Goal: Transaction & Acquisition: Purchase product/service

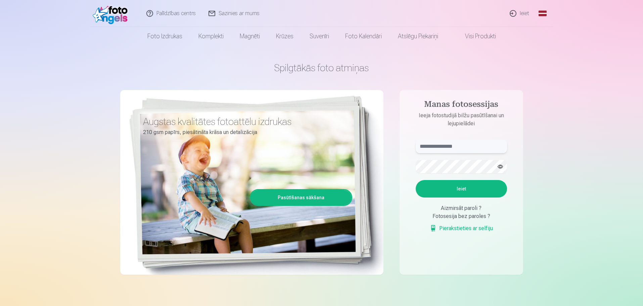
drag, startPoint x: 449, startPoint y: 148, endPoint x: 453, endPoint y: 148, distance: 4.1
click at [450, 148] on input "text" at bounding box center [461, 146] width 91 height 13
type input "**********"
click at [455, 190] on button "Ieiet" at bounding box center [461, 188] width 91 height 17
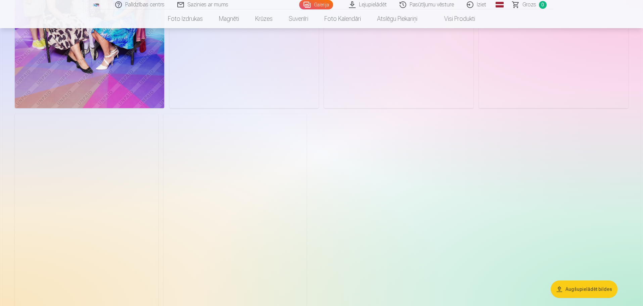
scroll to position [1108, 0]
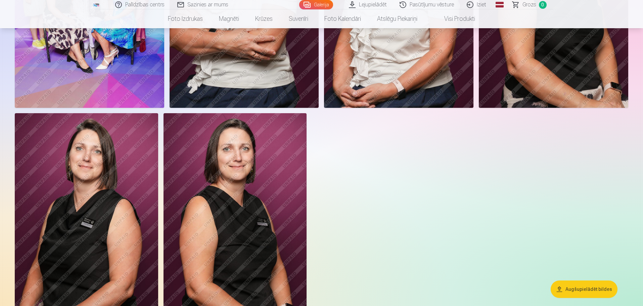
click at [120, 220] on img at bounding box center [86, 220] width 143 height 215
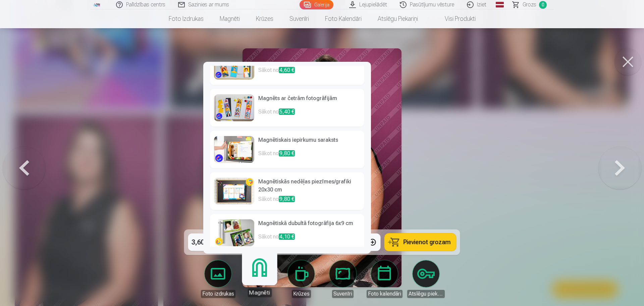
scroll to position [109, 0]
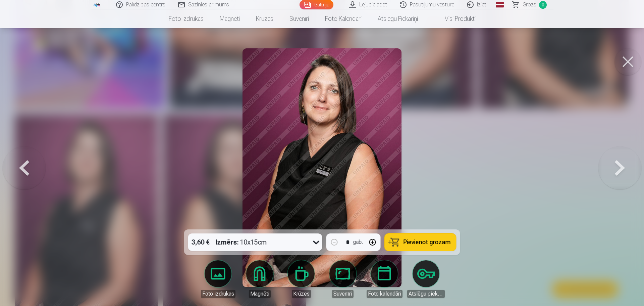
click at [545, 208] on div at bounding box center [322, 153] width 644 height 306
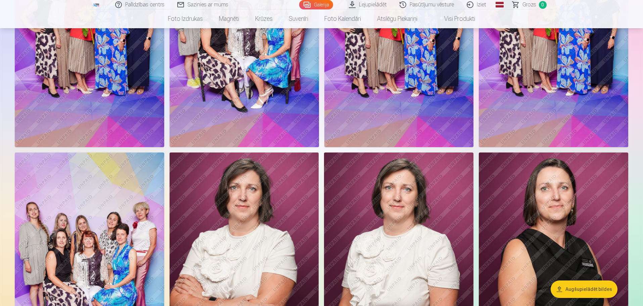
scroll to position [738, 0]
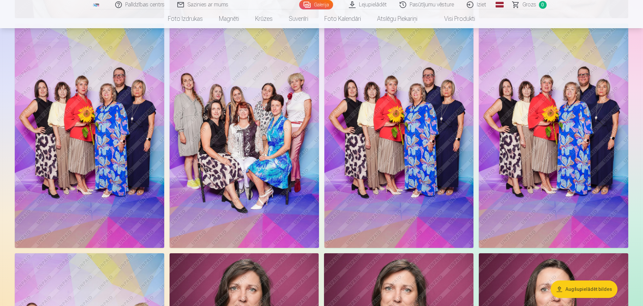
click at [235, 126] on img at bounding box center [243, 135] width 149 height 224
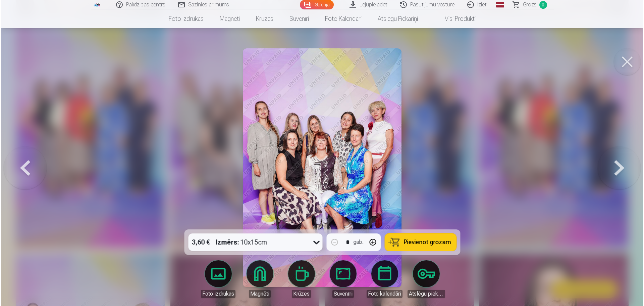
scroll to position [740, 0]
click at [314, 180] on img at bounding box center [322, 167] width 159 height 239
click at [629, 63] on button at bounding box center [628, 61] width 27 height 27
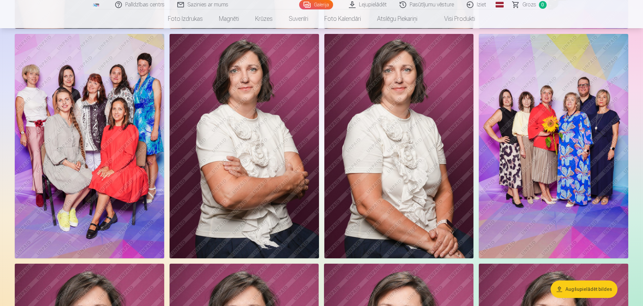
scroll to position [269, 0]
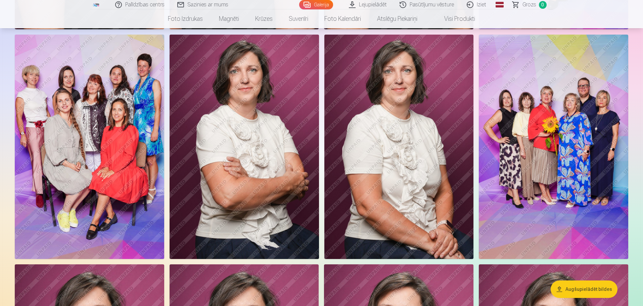
click at [539, 150] on img at bounding box center [553, 147] width 149 height 224
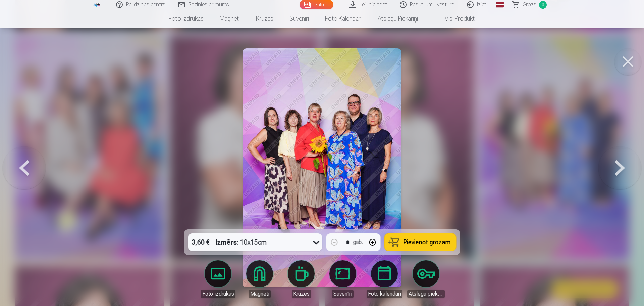
click at [625, 62] on button at bounding box center [628, 61] width 27 height 27
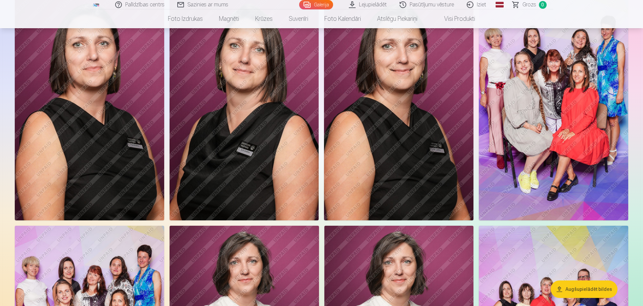
scroll to position [34, 0]
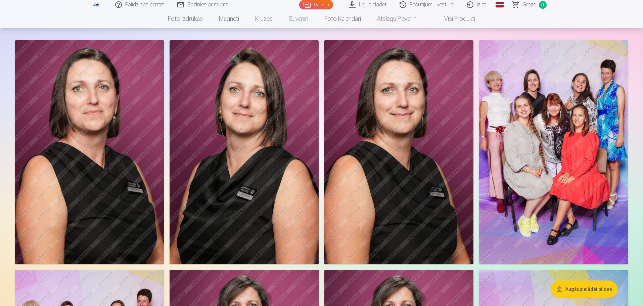
click at [557, 133] on img at bounding box center [553, 152] width 149 height 224
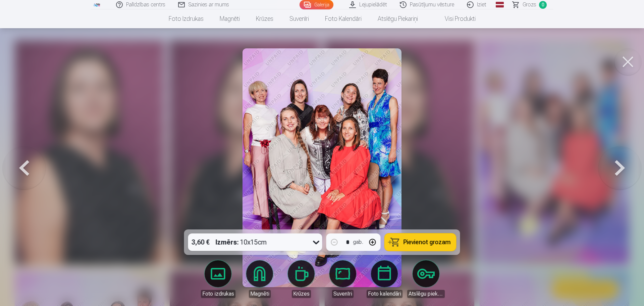
click at [420, 244] on span "Pievienot grozam" at bounding box center [427, 242] width 47 height 6
click at [632, 58] on button at bounding box center [628, 61] width 27 height 27
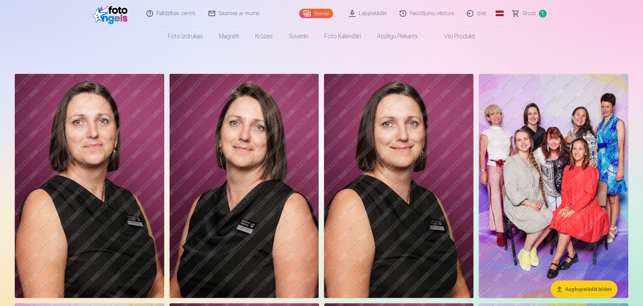
click at [244, 200] on img at bounding box center [243, 186] width 149 height 224
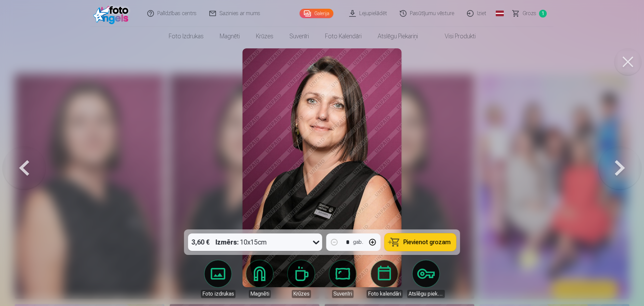
click at [430, 243] on span "Pievienot grozam" at bounding box center [427, 242] width 47 height 6
click at [627, 63] on button at bounding box center [628, 61] width 27 height 27
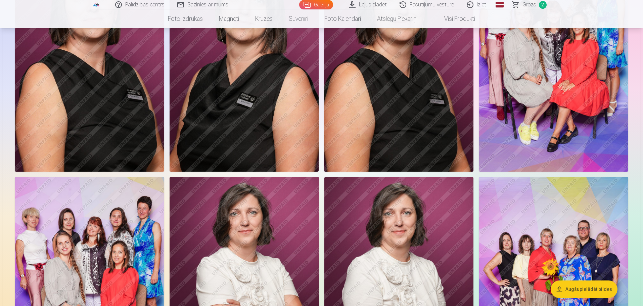
scroll to position [168, 0]
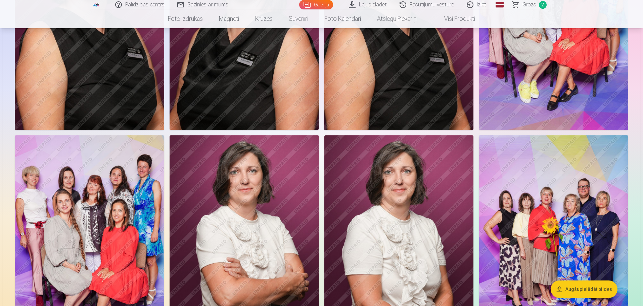
click at [570, 242] on img at bounding box center [553, 247] width 149 height 224
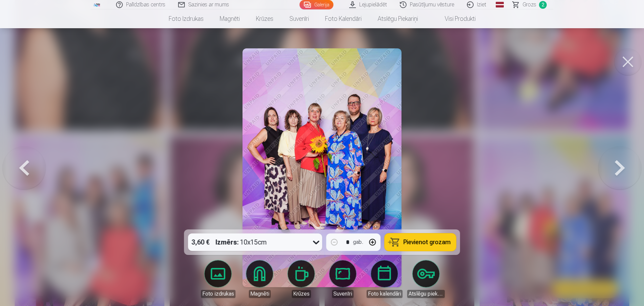
click at [421, 243] on span "Pievienot grozam" at bounding box center [427, 242] width 47 height 6
click at [631, 62] on button at bounding box center [628, 61] width 27 height 27
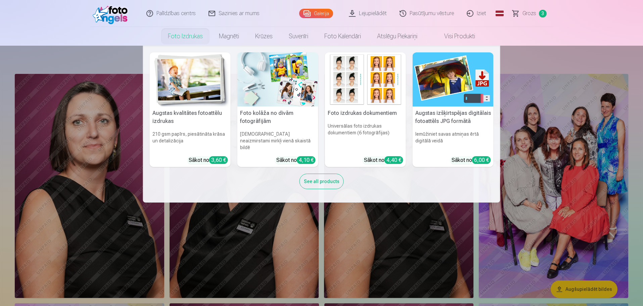
click at [439, 87] on img at bounding box center [452, 79] width 81 height 54
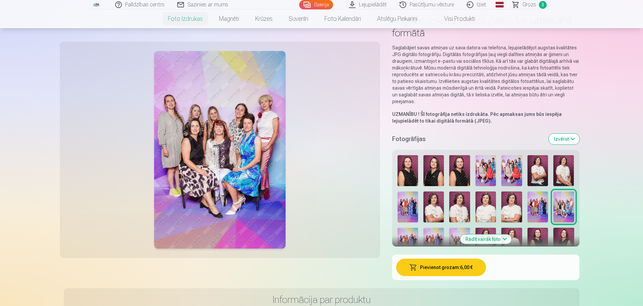
scroll to position [67, 0]
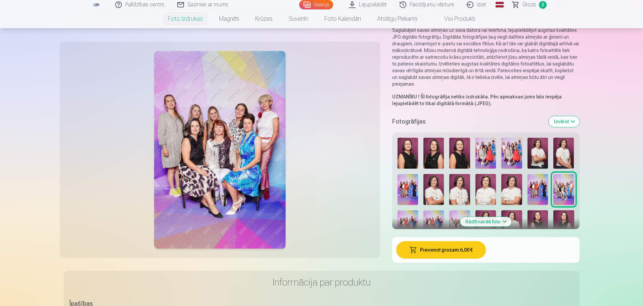
click at [433, 150] on img at bounding box center [433, 153] width 20 height 31
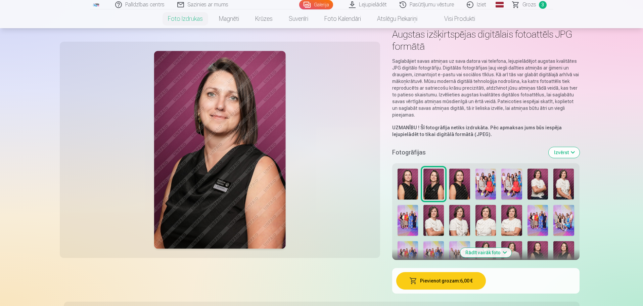
scroll to position [34, 0]
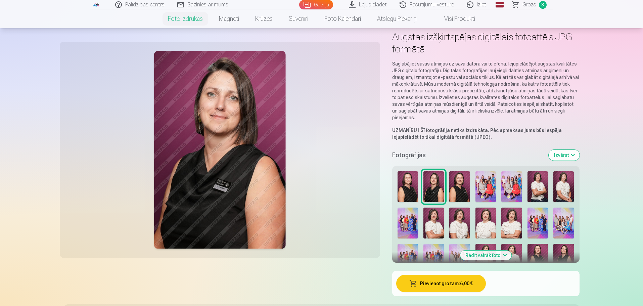
click at [534, 223] on img at bounding box center [537, 222] width 20 height 31
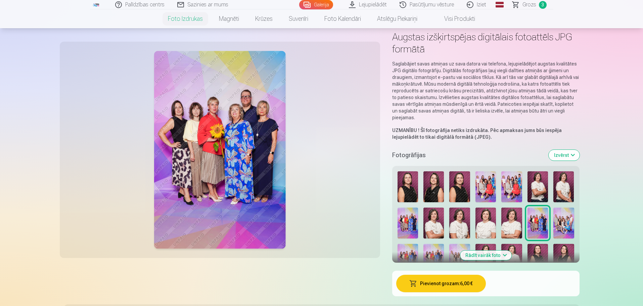
click at [430, 192] on img at bounding box center [433, 186] width 20 height 31
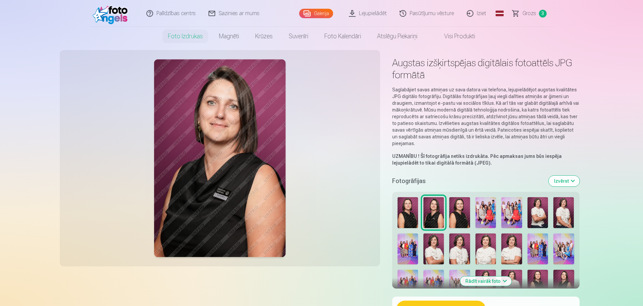
scroll to position [0, 0]
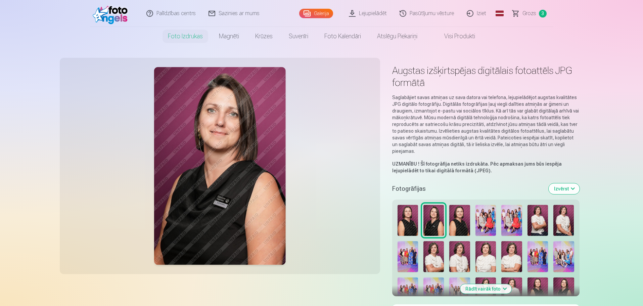
click at [310, 14] on link "Galerija" at bounding box center [316, 13] width 34 height 9
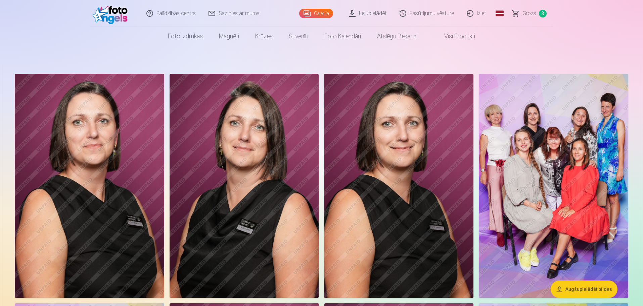
click at [525, 13] on span "Grozs" at bounding box center [529, 13] width 14 height 8
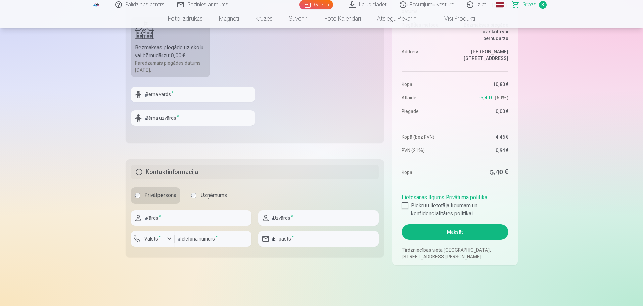
scroll to position [269, 0]
click at [202, 96] on input "text" at bounding box center [193, 93] width 124 height 15
type input "****"
type input "******"
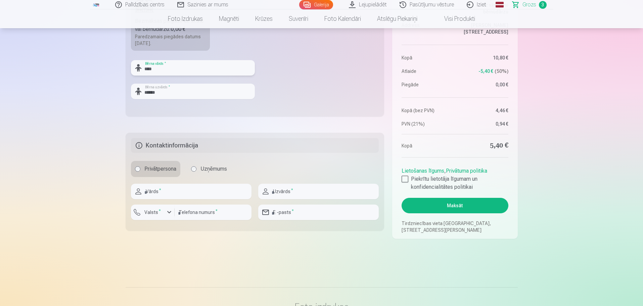
scroll to position [302, 0]
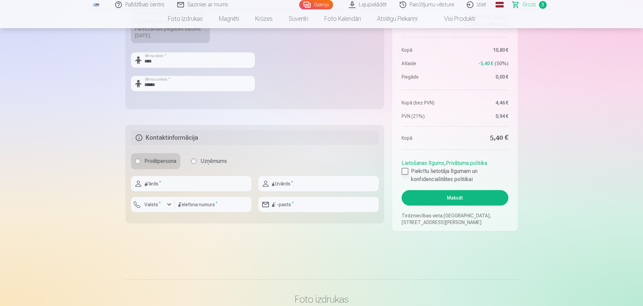
click at [403, 172] on div at bounding box center [404, 171] width 7 height 7
click at [211, 185] on input "text" at bounding box center [191, 183] width 120 height 15
type input "****"
type input "******"
type input "********"
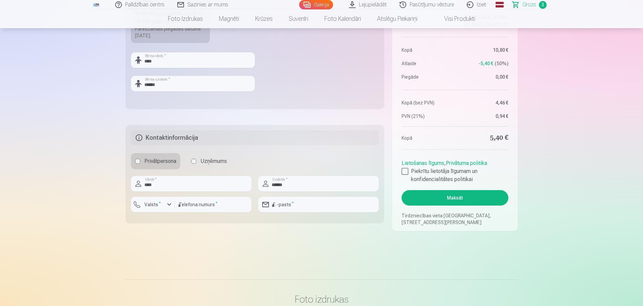
type input "**********"
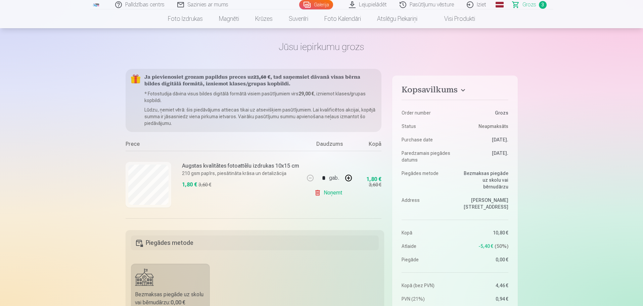
scroll to position [0, 0]
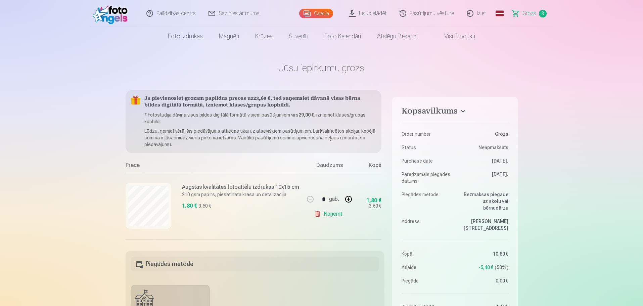
click at [368, 13] on link "Lejupielādēt" at bounding box center [368, 13] width 51 height 27
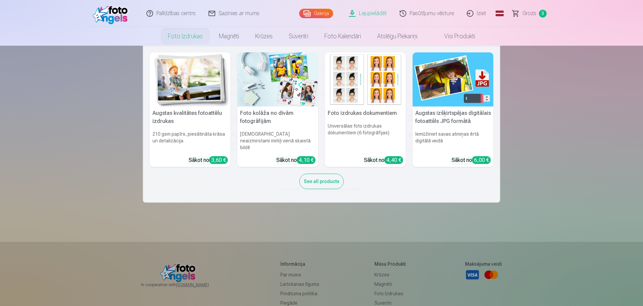
click at [191, 115] on h5 "Augstas kvalitātes fotoattēlu izdrukas" at bounding box center [190, 116] width 81 height 21
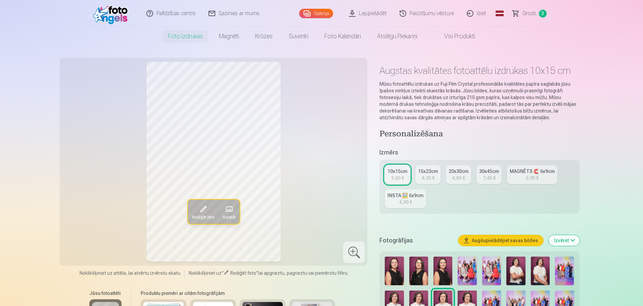
click at [420, 267] on img at bounding box center [418, 270] width 19 height 29
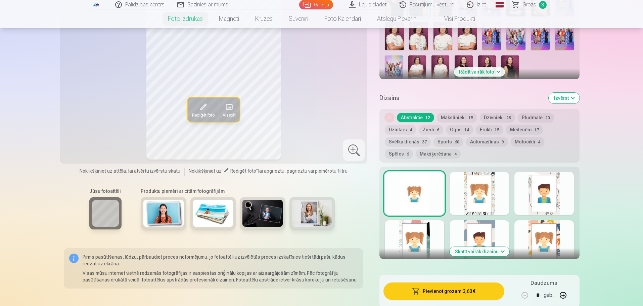
scroll to position [235, 0]
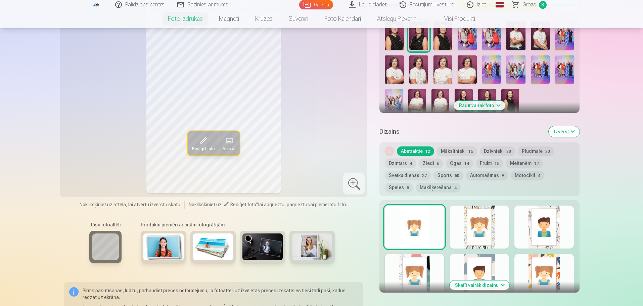
click at [459, 148] on button "Mākslinieki 15" at bounding box center [457, 150] width 40 height 9
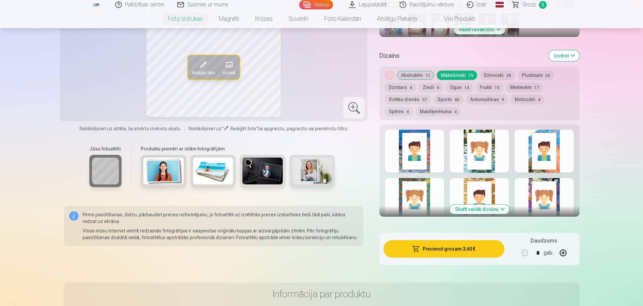
scroll to position [336, 0]
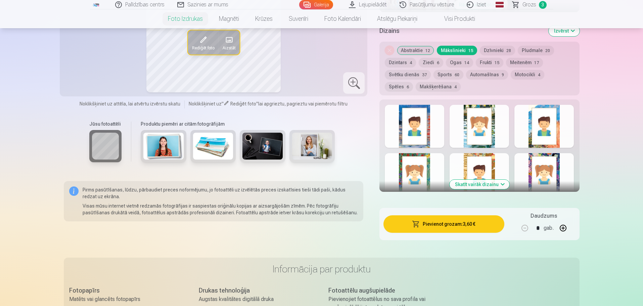
click at [423, 166] on div at bounding box center [414, 174] width 59 height 43
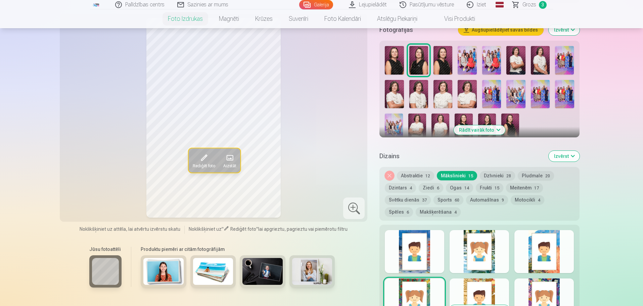
scroll to position [235, 0]
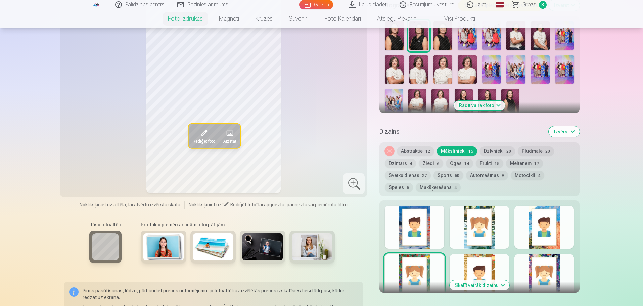
click at [489, 239] on div at bounding box center [478, 226] width 59 height 43
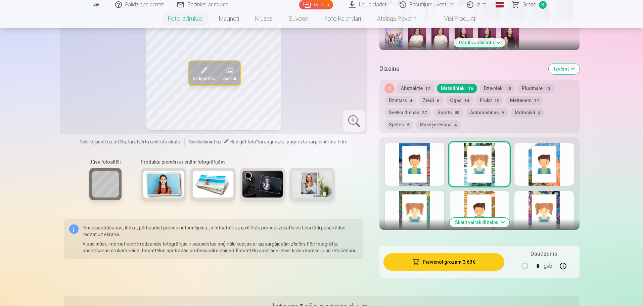
scroll to position [302, 0]
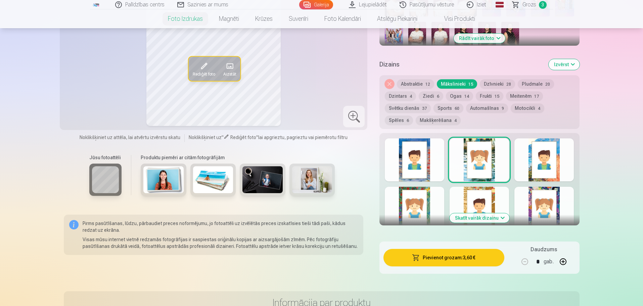
click at [536, 201] on div at bounding box center [543, 208] width 59 height 43
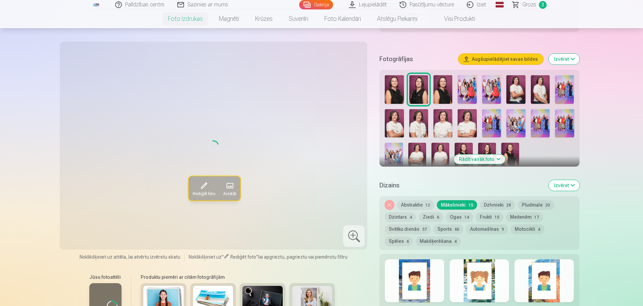
scroll to position [168, 0]
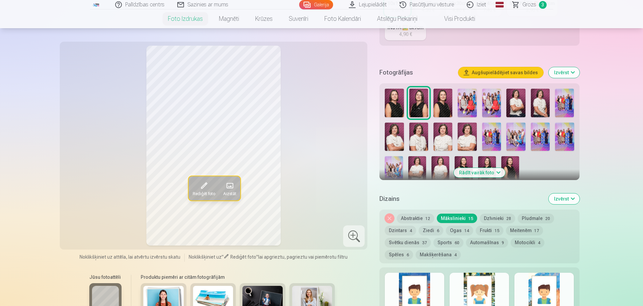
click at [201, 191] on span "Rediģēt foto" at bounding box center [203, 193] width 22 height 5
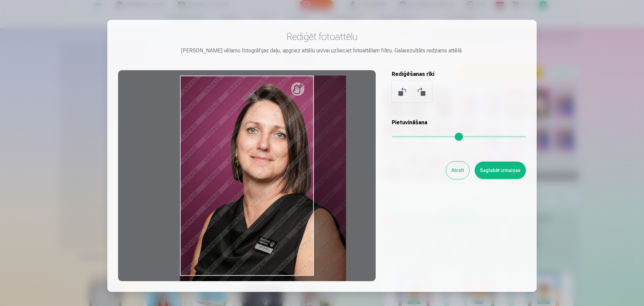
drag, startPoint x: 398, startPoint y: 135, endPoint x: 430, endPoint y: 140, distance: 32.2
click at [430, 137] on input "range" at bounding box center [459, 136] width 134 height 1
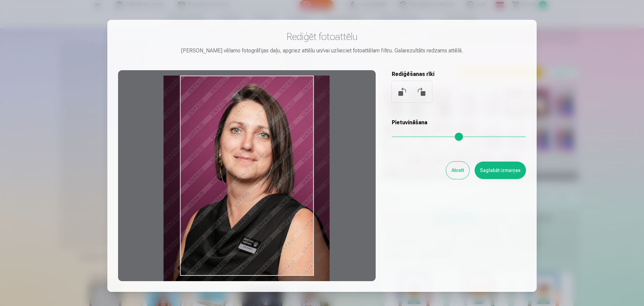
drag, startPoint x: 293, startPoint y: 179, endPoint x: 277, endPoint y: 203, distance: 29.0
click at [277, 203] on div at bounding box center [247, 175] width 258 height 211
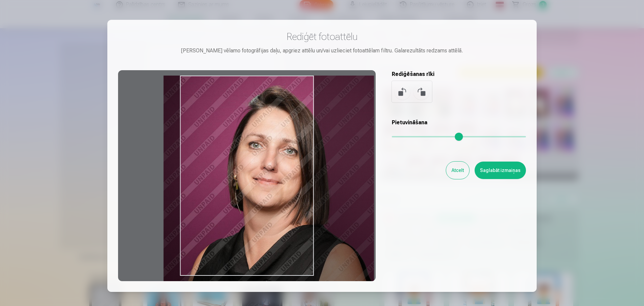
drag, startPoint x: 428, startPoint y: 136, endPoint x: 480, endPoint y: 140, distance: 51.8
click at [480, 137] on input "range" at bounding box center [459, 136] width 134 height 1
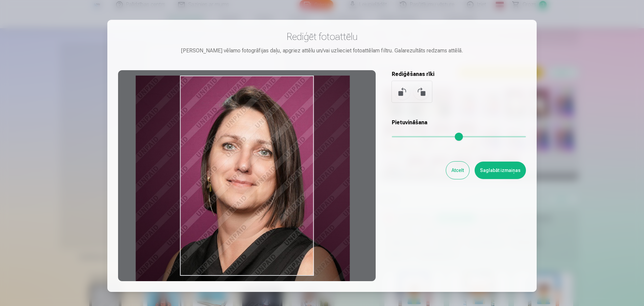
drag, startPoint x: 276, startPoint y: 198, endPoint x: 248, endPoint y: 200, distance: 27.9
click at [248, 200] on div at bounding box center [247, 175] width 258 height 211
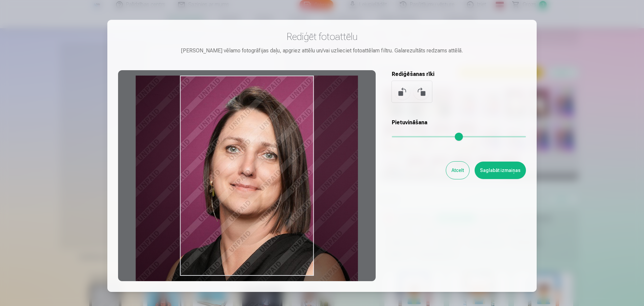
drag, startPoint x: 480, startPoint y: 138, endPoint x: 489, endPoint y: 142, distance: 10.5
click at [489, 137] on input "range" at bounding box center [459, 136] width 134 height 1
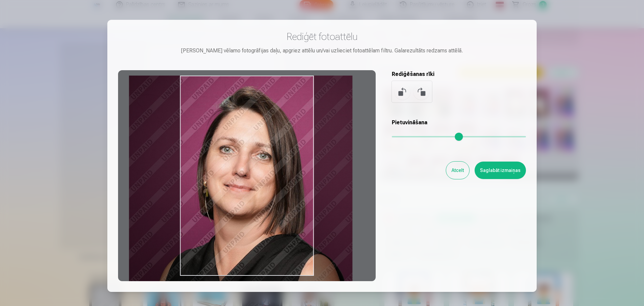
drag, startPoint x: 292, startPoint y: 195, endPoint x: 285, endPoint y: 197, distance: 6.8
click at [285, 197] on div at bounding box center [247, 175] width 258 height 211
type input "****"
click at [505, 173] on button "Saglabāt izmaiņas" at bounding box center [500, 169] width 51 height 17
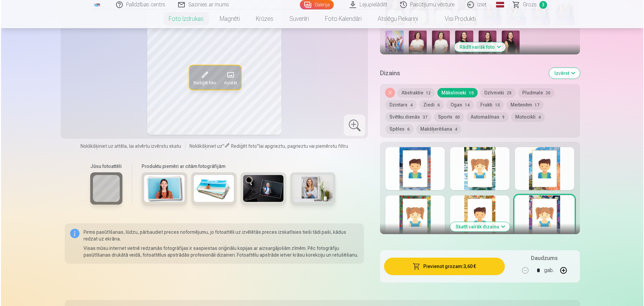
scroll to position [336, 0]
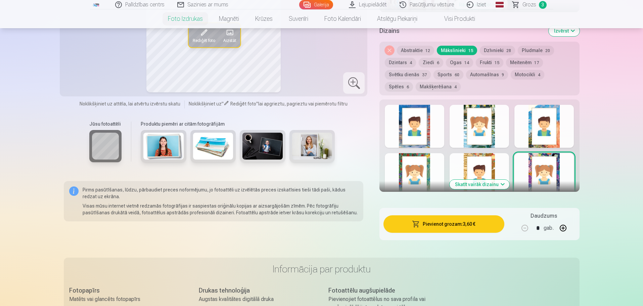
click at [458, 225] on button "Pievienot grozam : 3,60 €" at bounding box center [443, 223] width 120 height 17
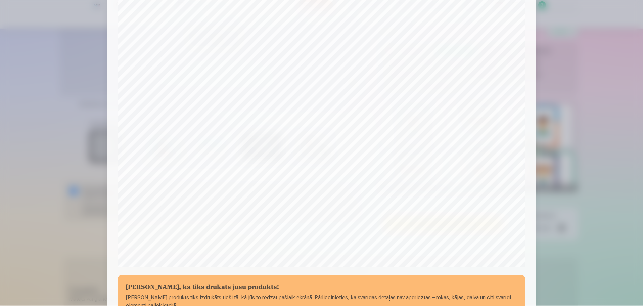
scroll to position [43, 0]
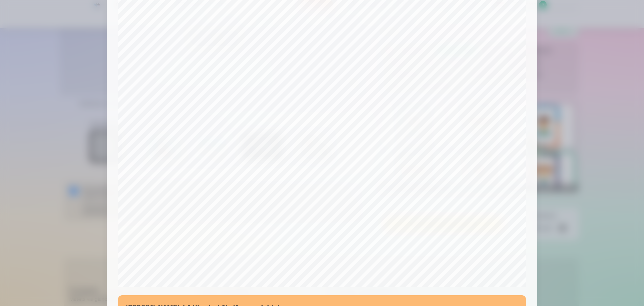
click at [549, 192] on div at bounding box center [322, 153] width 644 height 306
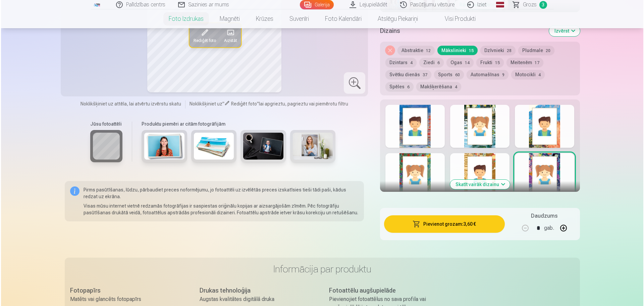
scroll to position [302, 0]
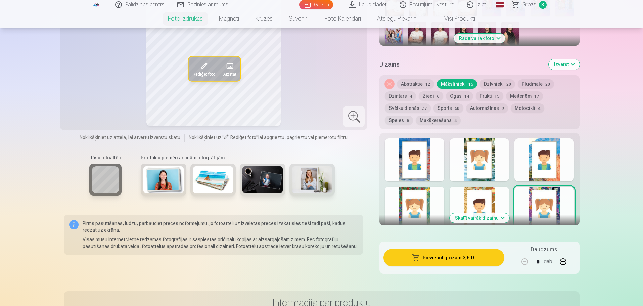
click at [449, 262] on button "Pievienot grozam : 3,60 €" at bounding box center [443, 257] width 120 height 17
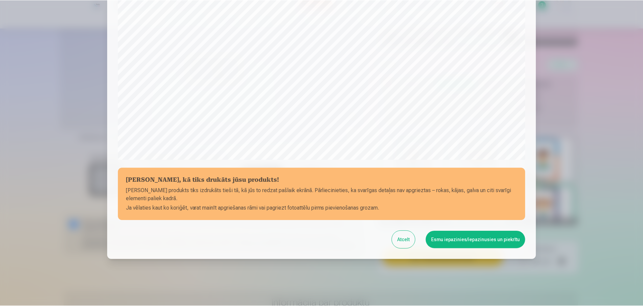
scroll to position [178, 0]
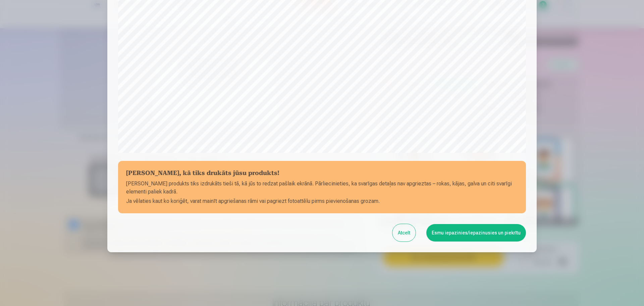
click at [470, 235] on button "Esmu iepazinies/iepazinusies un piekrītu" at bounding box center [477, 232] width 100 height 17
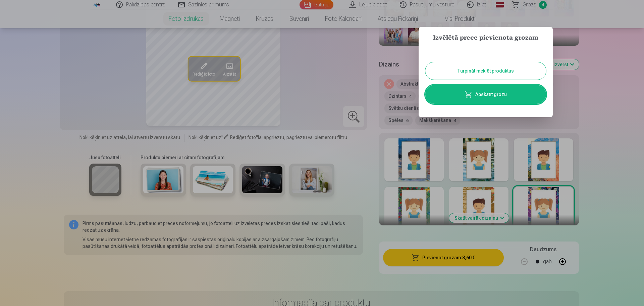
click at [503, 71] on button "Turpināt meklēt produktus" at bounding box center [486, 70] width 121 height 17
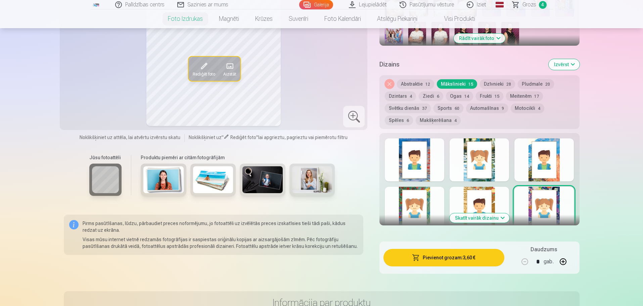
click at [411, 109] on button "Svētku dienās 37" at bounding box center [408, 107] width 46 height 9
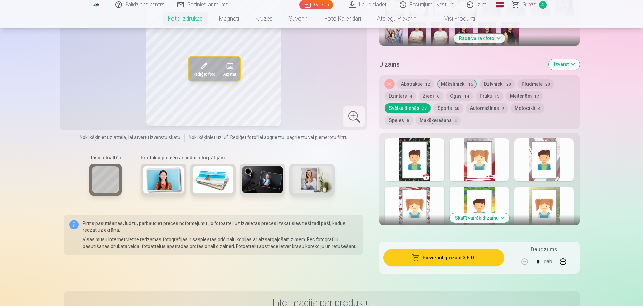
click at [420, 156] on div at bounding box center [414, 159] width 59 height 43
click at [483, 217] on button "Skatīt vairāk dizainu" at bounding box center [479, 217] width 60 height 9
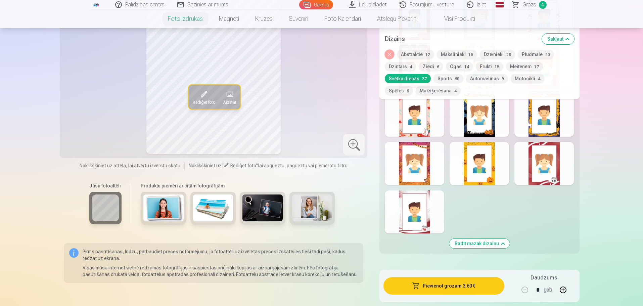
scroll to position [839, 0]
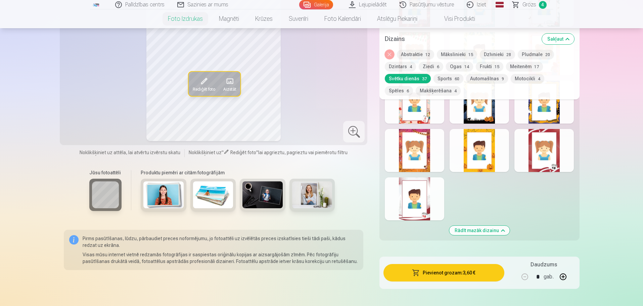
click at [417, 202] on div at bounding box center [414, 198] width 59 height 43
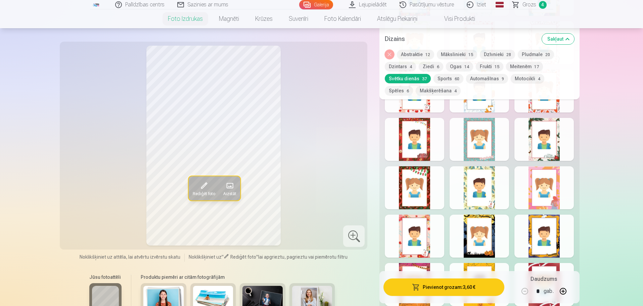
scroll to position [705, 0]
click at [418, 137] on div at bounding box center [414, 139] width 59 height 43
click at [486, 144] on div at bounding box center [478, 139] width 59 height 43
click at [546, 143] on div at bounding box center [543, 139] width 59 height 43
click at [412, 191] on div at bounding box center [414, 187] width 59 height 43
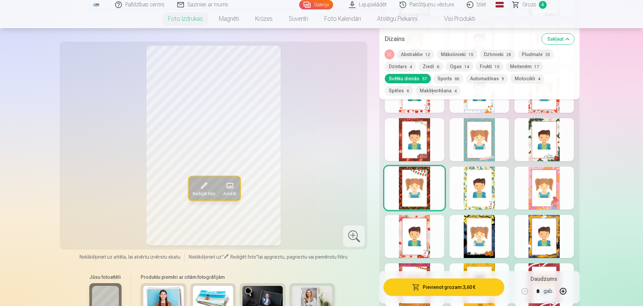
click at [455, 66] on button "Ogas 14" at bounding box center [459, 66] width 27 height 9
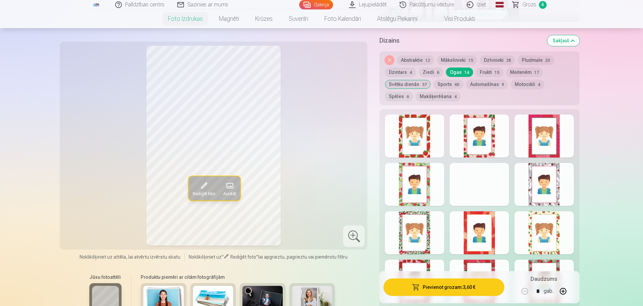
scroll to position [302, 0]
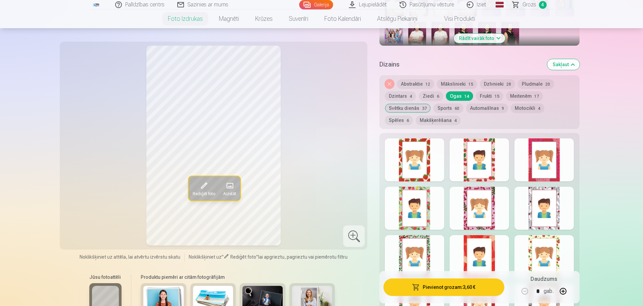
click at [482, 107] on button "Automašīnas 9" at bounding box center [487, 107] width 42 height 9
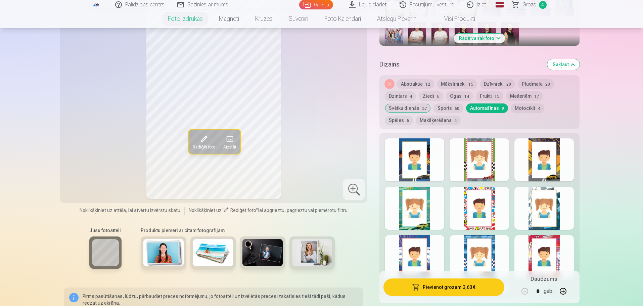
click at [481, 207] on div at bounding box center [478, 208] width 59 height 43
click at [406, 216] on div at bounding box center [414, 208] width 59 height 43
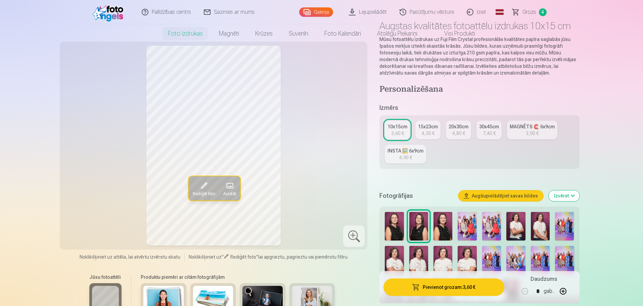
scroll to position [0, 0]
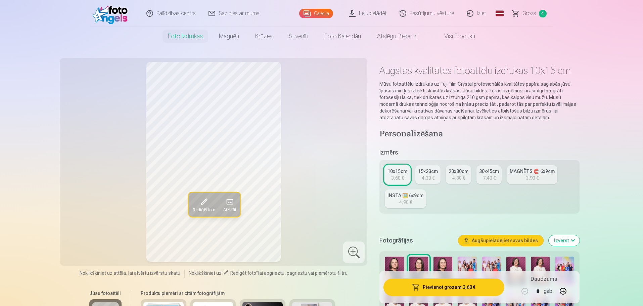
click at [532, 11] on span "Grozs" at bounding box center [529, 13] width 14 height 8
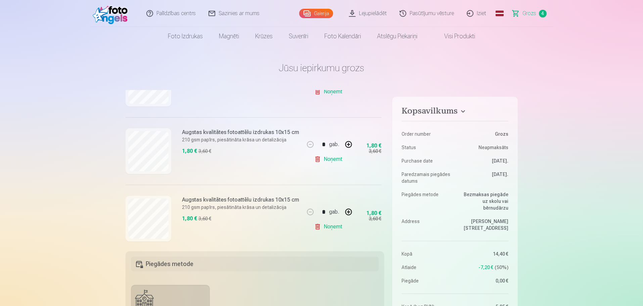
scroll to position [134, 0]
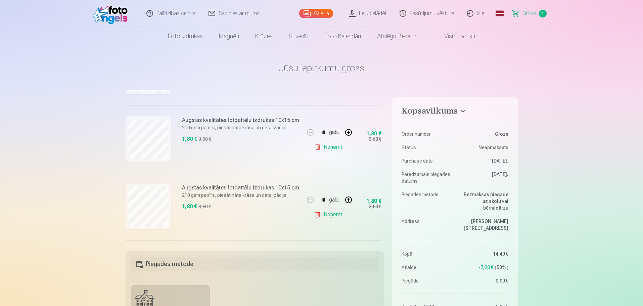
click at [331, 148] on link "Noņemt" at bounding box center [329, 146] width 31 height 13
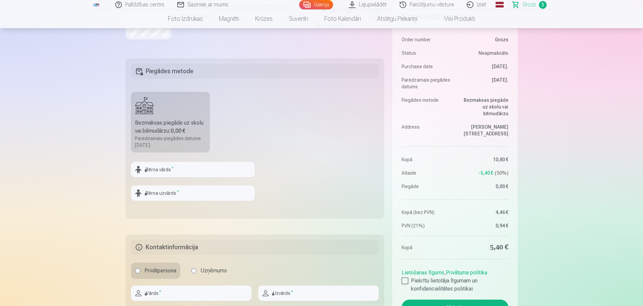
scroll to position [235, 0]
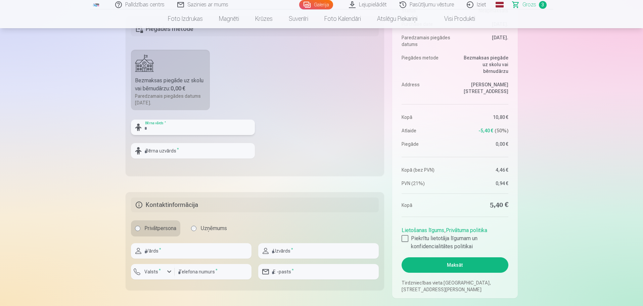
click at [214, 125] on input "text" at bounding box center [193, 126] width 124 height 15
type input "****"
type input "******"
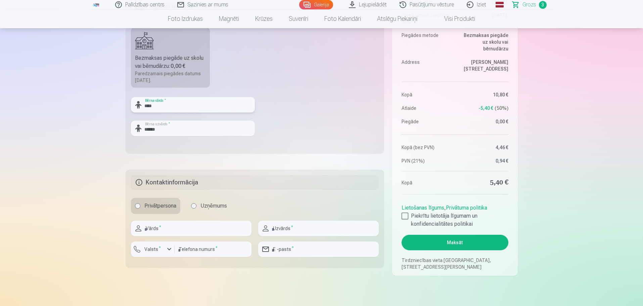
scroll to position [269, 0]
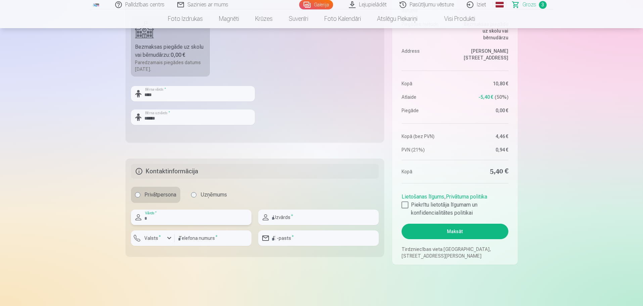
click at [222, 215] on input "text" at bounding box center [191, 216] width 120 height 15
type input "****"
type input "******"
type input "********"
type input "**********"
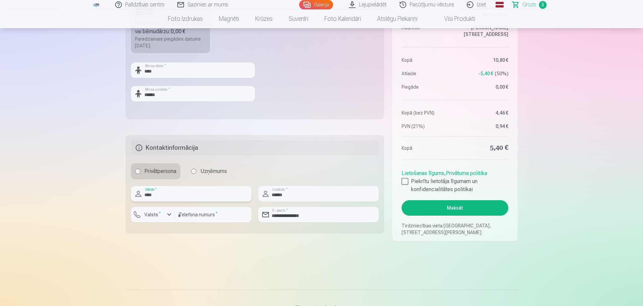
scroll to position [302, 0]
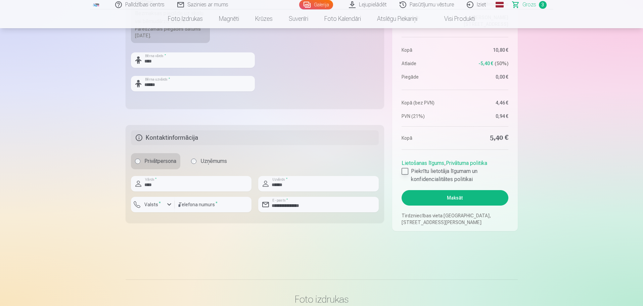
click at [401, 171] on div at bounding box center [404, 171] width 7 height 7
click at [442, 195] on button "Maksāt" at bounding box center [454, 197] width 106 height 15
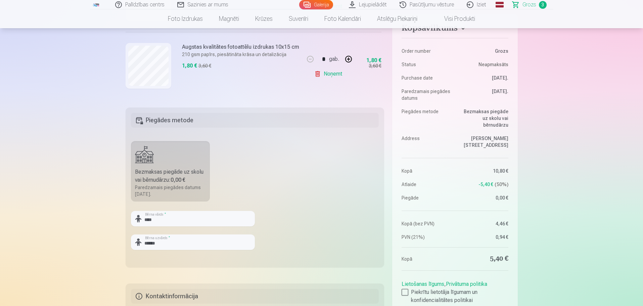
scroll to position [168, 0]
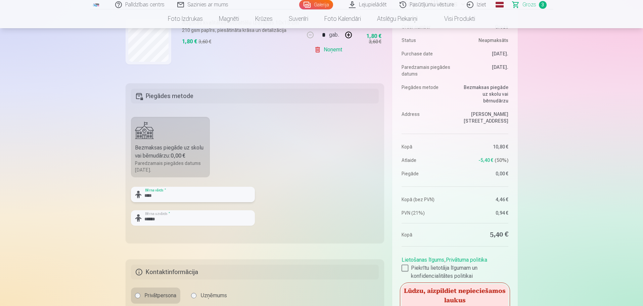
click at [212, 197] on input "****" at bounding box center [193, 194] width 124 height 15
click at [291, 209] on fieldset "Piegādes metode Bezmaksas piegāde uz skolu vai bērnudārzu : 0,00 € Paredzamais …" at bounding box center [255, 163] width 259 height 160
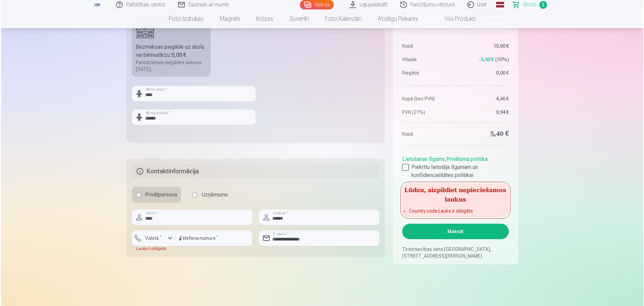
scroll to position [302, 0]
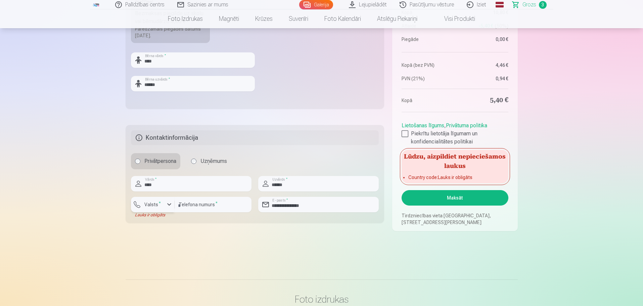
click at [155, 204] on label "Valsts *" at bounding box center [153, 204] width 22 height 7
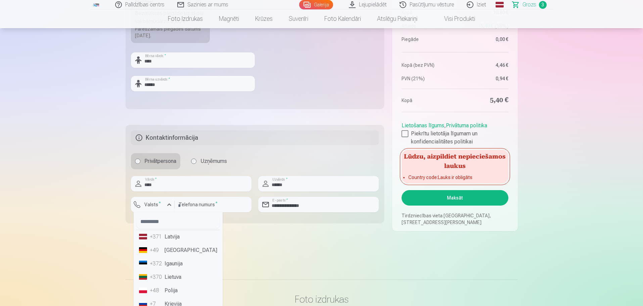
click at [168, 237] on li "+371 Latvija" at bounding box center [178, 236] width 84 height 13
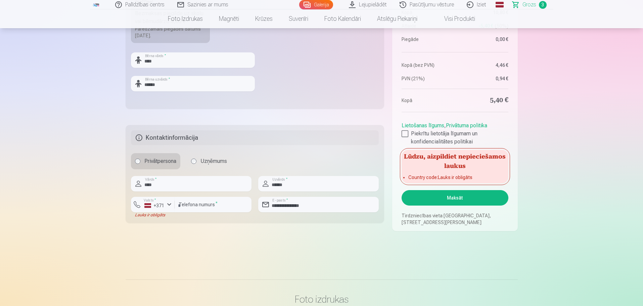
click at [451, 198] on button "Maksāt" at bounding box center [454, 197] width 106 height 15
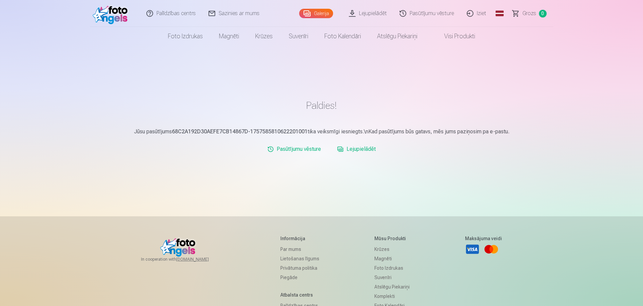
click at [112, 14] on img at bounding box center [112, 13] width 39 height 21
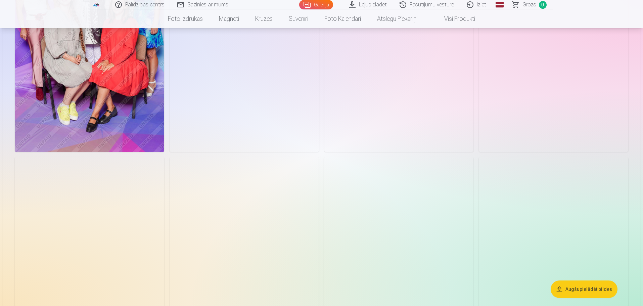
scroll to position [369, 0]
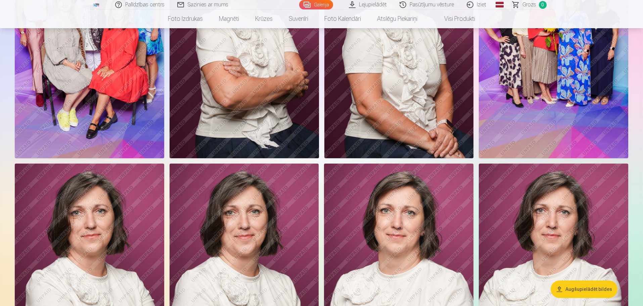
click at [569, 227] on img at bounding box center [553, 275] width 149 height 224
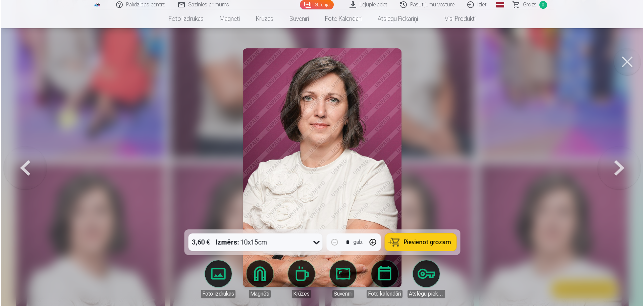
scroll to position [370, 0]
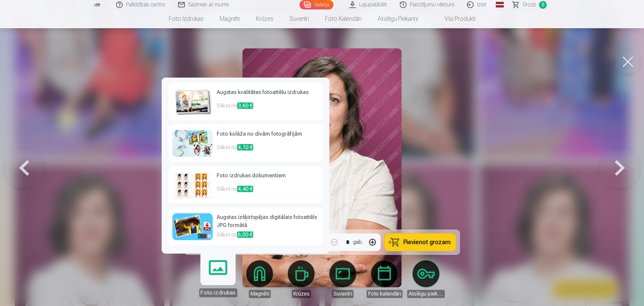
click at [212, 274] on link "Foto izdrukas" at bounding box center [217, 275] width 41 height 41
click at [191, 101] on img at bounding box center [193, 101] width 40 height 27
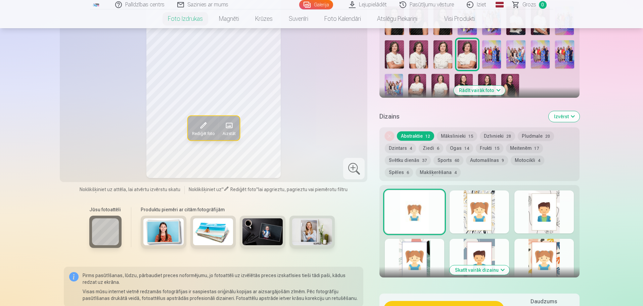
scroll to position [269, 0]
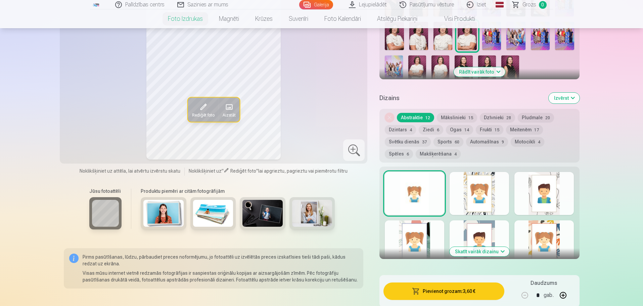
click at [502, 250] on button "Skatīt vairāk dizainu" at bounding box center [479, 251] width 60 height 9
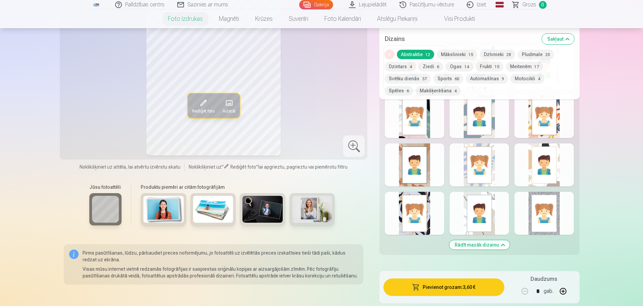
scroll to position [403, 0]
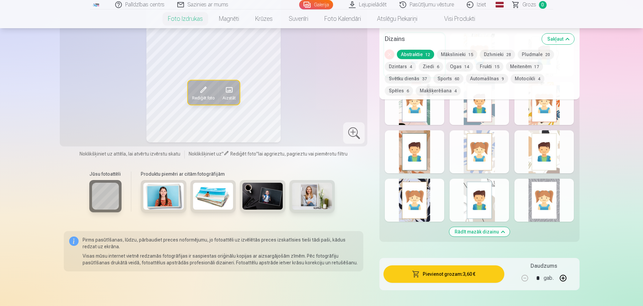
click at [408, 204] on div at bounding box center [414, 200] width 59 height 43
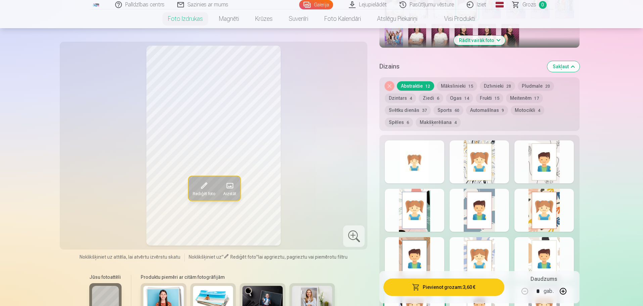
scroll to position [269, 0]
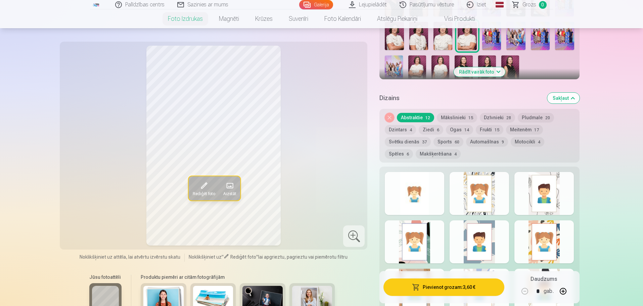
click at [481, 250] on div at bounding box center [478, 241] width 59 height 43
click at [541, 196] on div at bounding box center [543, 193] width 59 height 43
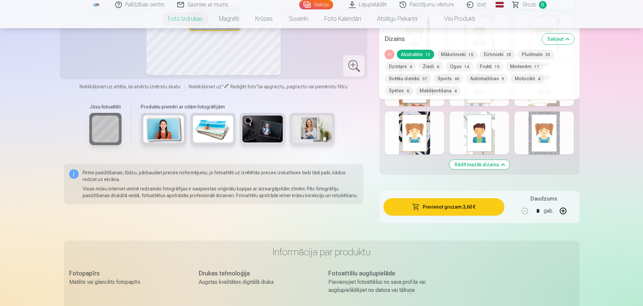
click at [487, 166] on button "Rādīt mazāk dizainu" at bounding box center [479, 164] width 60 height 9
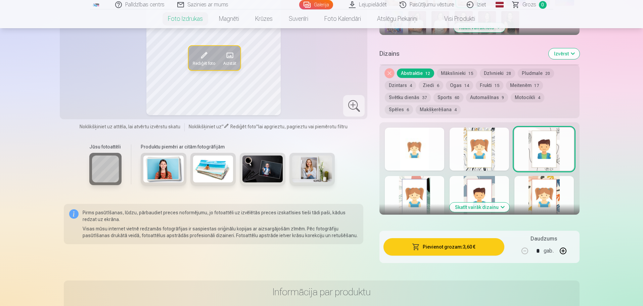
scroll to position [291, 0]
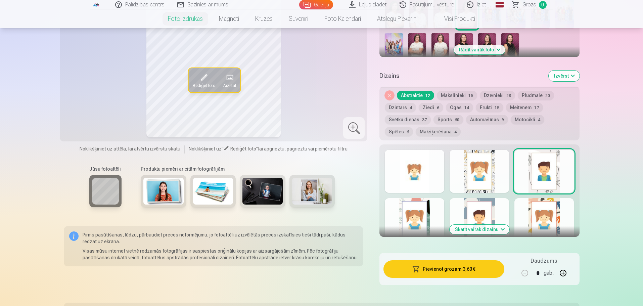
click at [471, 230] on button "Skatīt vairāk dizainu" at bounding box center [479, 229] width 60 height 9
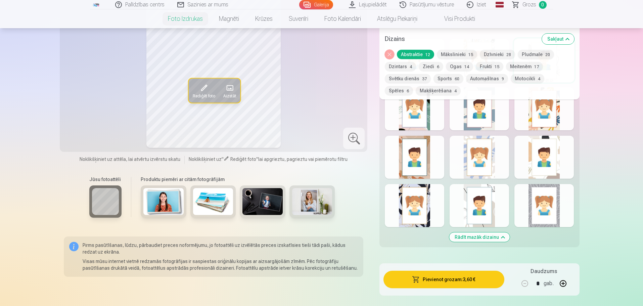
scroll to position [358, 0]
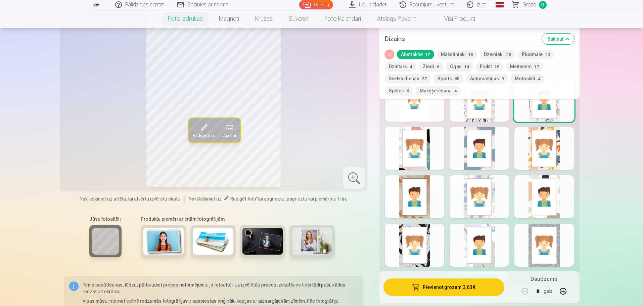
click at [485, 80] on button "Automašīnas 9" at bounding box center [487, 78] width 42 height 9
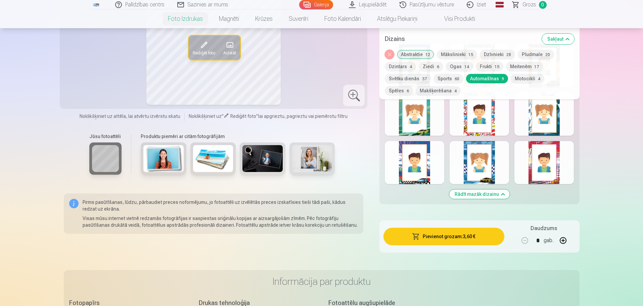
scroll to position [425, 0]
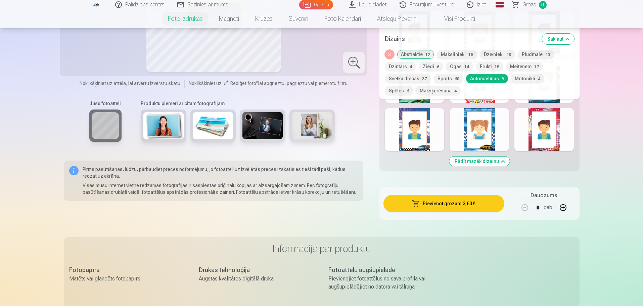
click at [478, 134] on div at bounding box center [478, 129] width 59 height 43
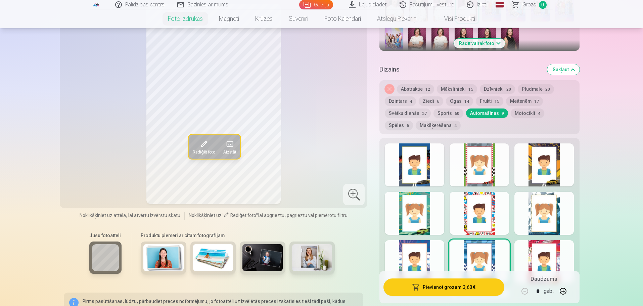
scroll to position [257, 0]
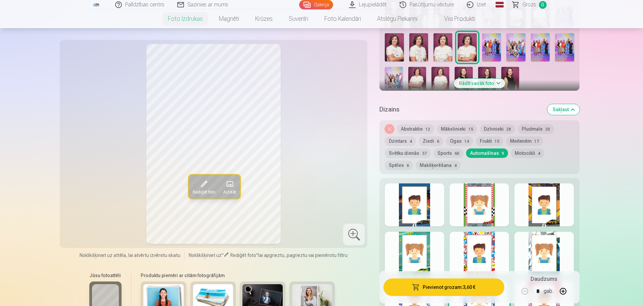
click at [203, 184] on span at bounding box center [203, 184] width 11 height 11
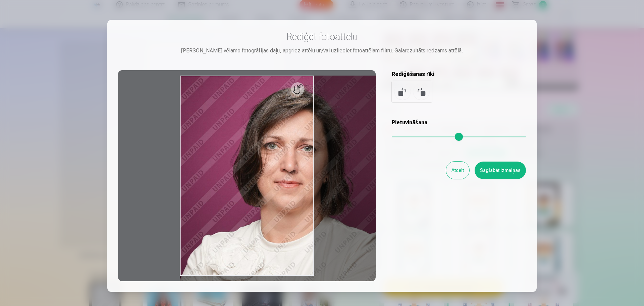
drag, startPoint x: 394, startPoint y: 139, endPoint x: 496, endPoint y: 148, distance: 102.7
click at [496, 137] on input "range" at bounding box center [459, 136] width 134 height 1
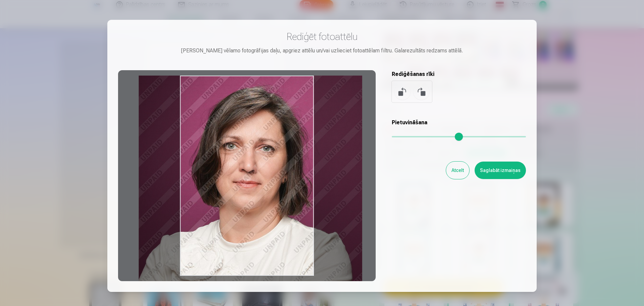
drag, startPoint x: 286, startPoint y: 174, endPoint x: 245, endPoint y: 179, distance: 41.5
click at [245, 179] on div at bounding box center [247, 175] width 258 height 211
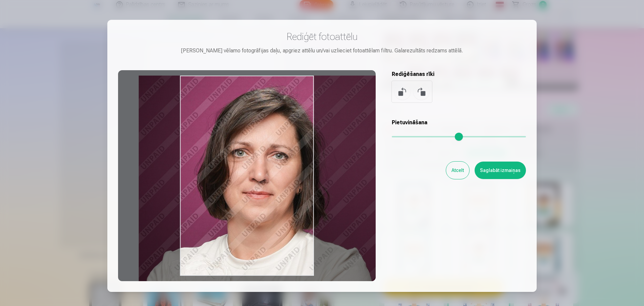
drag, startPoint x: 497, startPoint y: 138, endPoint x: 525, endPoint y: 136, distance: 27.9
type input "*"
click at [525, 136] on input "range" at bounding box center [459, 136] width 134 height 1
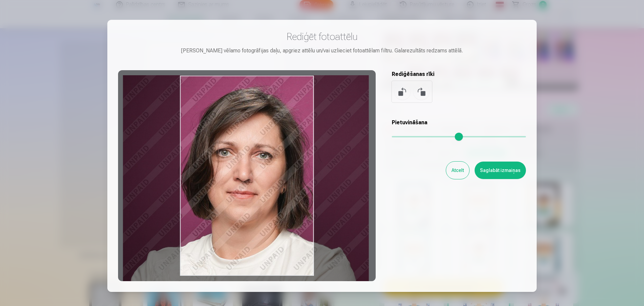
drag, startPoint x: 297, startPoint y: 187, endPoint x: 281, endPoint y: 186, distance: 15.8
click at [281, 186] on div at bounding box center [247, 175] width 258 height 211
click at [507, 171] on button "Saglabāt izmaiņas" at bounding box center [500, 169] width 51 height 17
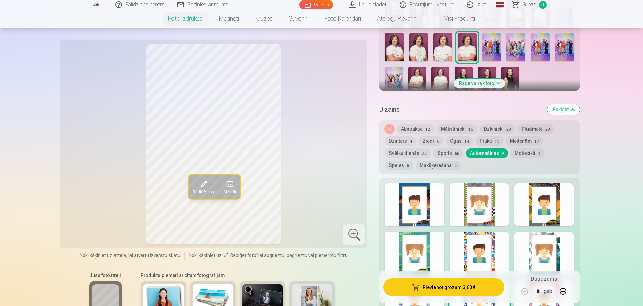
click at [518, 139] on button "Meitenēm 17" at bounding box center [524, 140] width 37 height 9
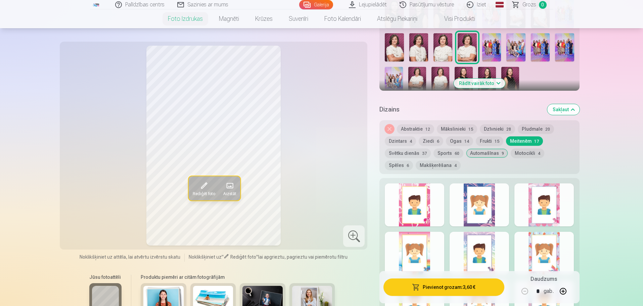
click at [430, 140] on button "Ziedi 6" at bounding box center [431, 140] width 25 height 9
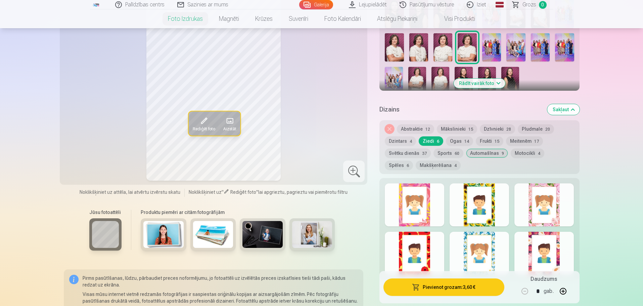
click at [552, 245] on div at bounding box center [543, 253] width 59 height 43
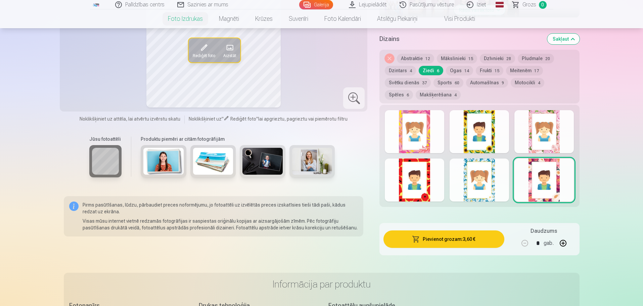
scroll to position [291, 0]
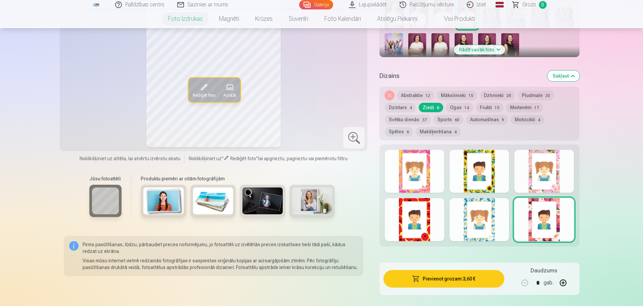
click at [541, 169] on div at bounding box center [543, 171] width 59 height 43
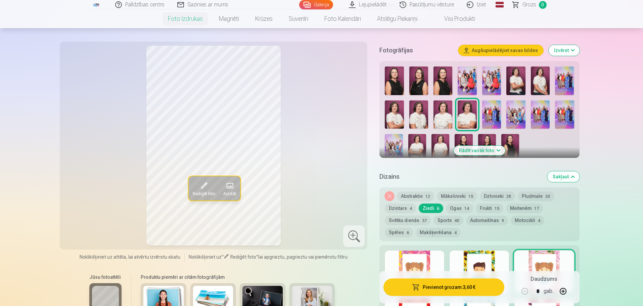
scroll to position [156, 0]
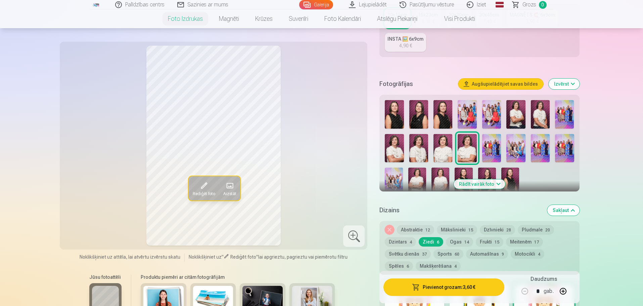
click at [202, 186] on span at bounding box center [203, 185] width 11 height 11
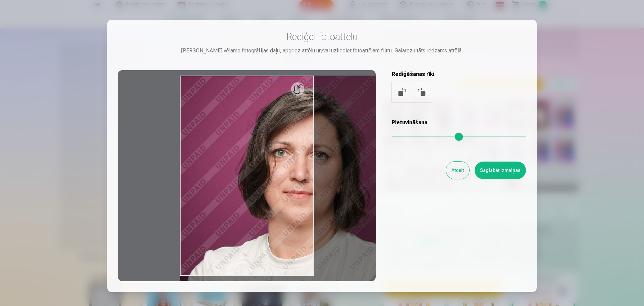
drag, startPoint x: 394, startPoint y: 138, endPoint x: 521, endPoint y: 143, distance: 126.6
click at [521, 137] on input "range" at bounding box center [459, 136] width 134 height 1
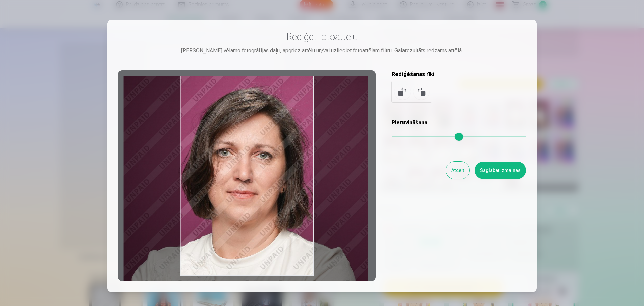
drag, startPoint x: 292, startPoint y: 205, endPoint x: 236, endPoint y: 209, distance: 56.6
click at [236, 209] on div at bounding box center [247, 175] width 258 height 211
type input "****"
click at [506, 172] on button "Saglabāt izmaiņas" at bounding box center [500, 169] width 51 height 17
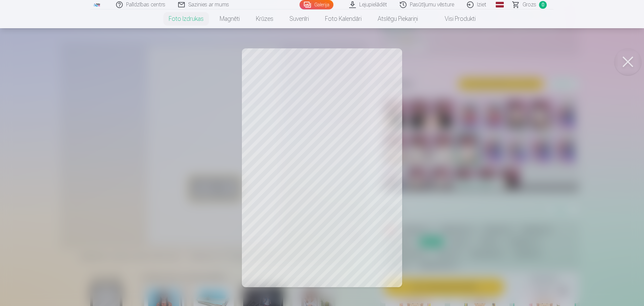
drag, startPoint x: 326, startPoint y: 185, endPoint x: 333, endPoint y: 214, distance: 30.0
click at [331, 214] on div at bounding box center [322, 153] width 644 height 306
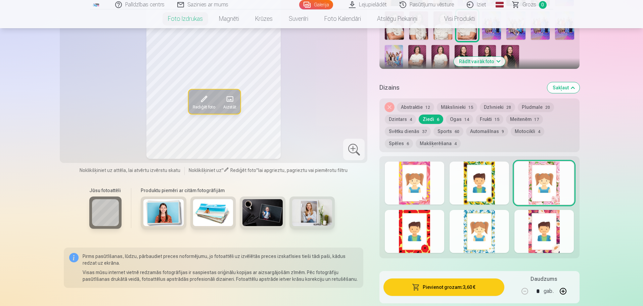
scroll to position [291, 0]
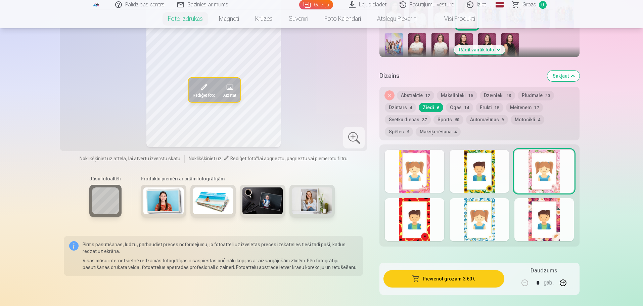
click at [543, 229] on div at bounding box center [543, 219] width 59 height 43
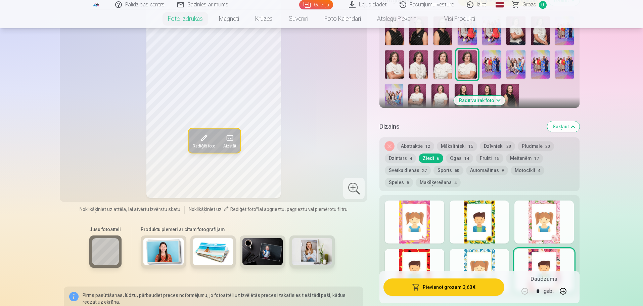
scroll to position [156, 0]
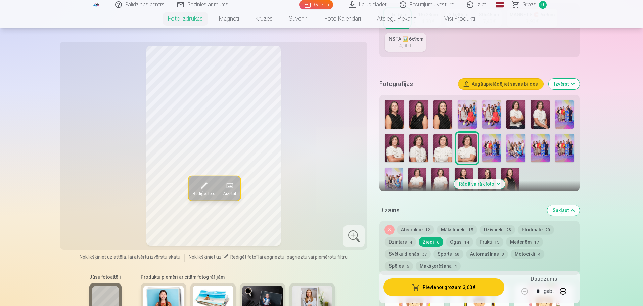
click at [200, 191] on span "Rediģēt foto" at bounding box center [203, 193] width 22 height 5
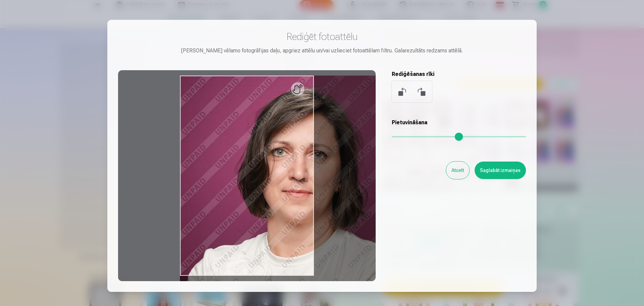
drag, startPoint x: 395, startPoint y: 137, endPoint x: 518, endPoint y: 140, distance: 122.5
click at [518, 137] on input "range" at bounding box center [459, 136] width 134 height 1
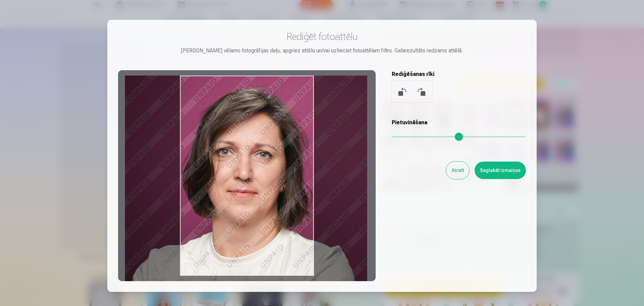
drag, startPoint x: 301, startPoint y: 162, endPoint x: 246, endPoint y: 169, distance: 55.5
click at [246, 169] on div at bounding box center [247, 175] width 258 height 211
type input "****"
click at [505, 175] on button "Saglabāt izmaiņas" at bounding box center [500, 169] width 51 height 17
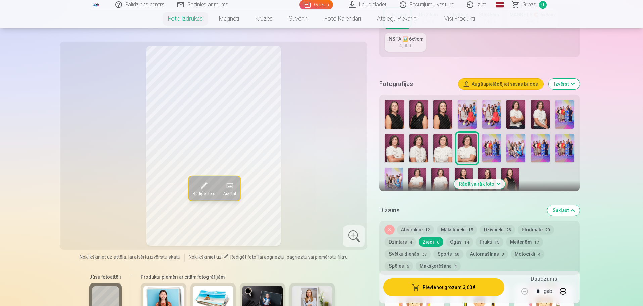
click at [333, 160] on div "Rediģēt foto Aizstāt" at bounding box center [214, 146] width 300 height 200
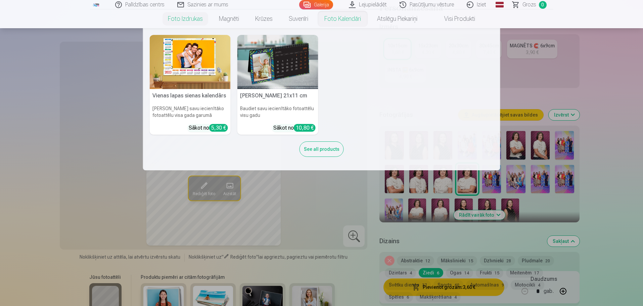
scroll to position [123, 0]
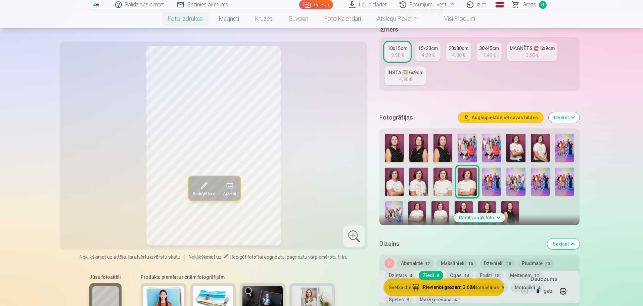
click at [314, 5] on link "Galerija" at bounding box center [316, 4] width 34 height 9
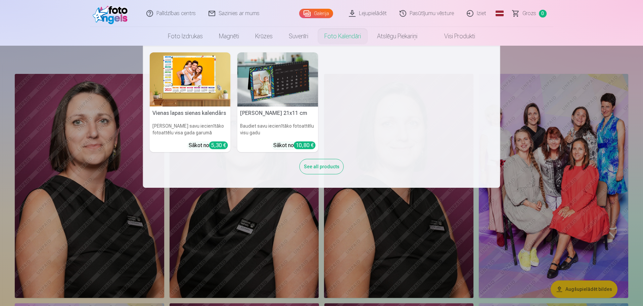
drag, startPoint x: 540, startPoint y: 54, endPoint x: 541, endPoint y: 59, distance: 5.1
click at [541, 54] on nav "Vienas lapas sienas kalendārs Parādiet savu iecienītāko fotoattēlu visa gada ga…" at bounding box center [321, 117] width 643 height 142
